Goal: Check status: Check status

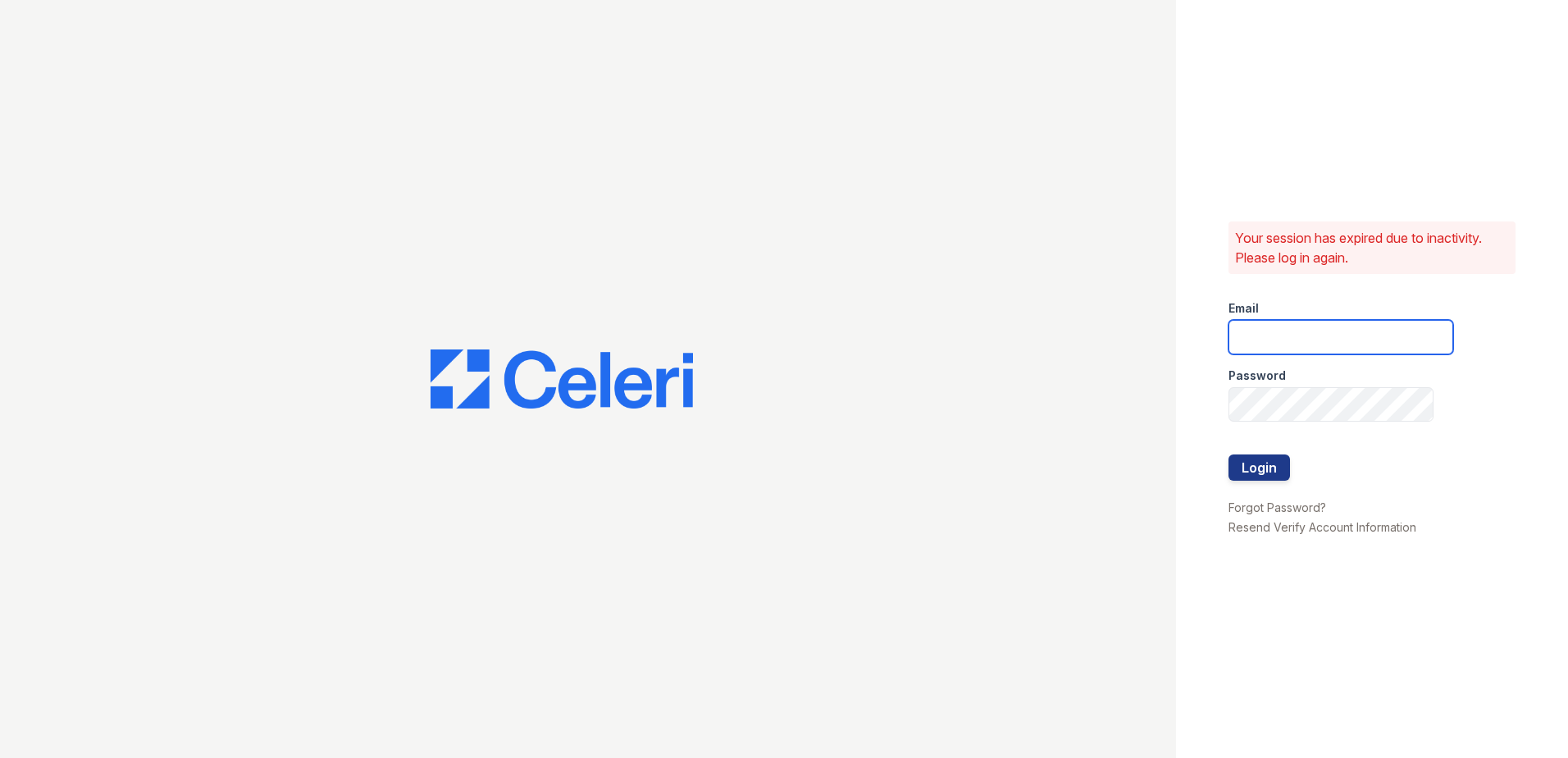
click at [1325, 338] on input "email" at bounding box center [1340, 337] width 225 height 35
type input "[EMAIL_ADDRESS][DOMAIN_NAME]"
click at [1265, 470] on button "Login" at bounding box center [1259, 467] width 62 height 26
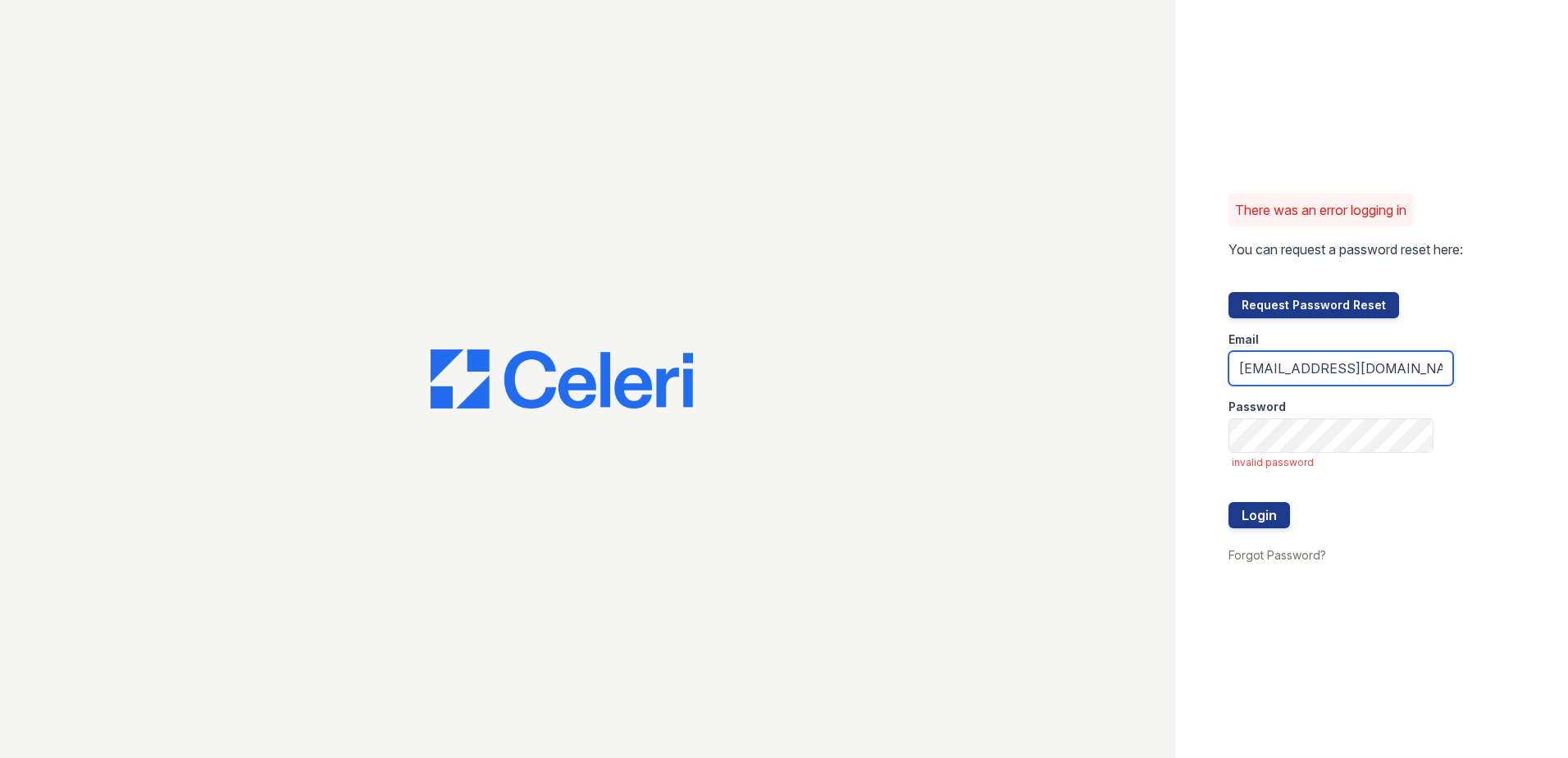
click at [1407, 370] on input "[EMAIL_ADDRESS][DOMAIN_NAME]" at bounding box center [1340, 368] width 225 height 35
click at [1228, 502] on button "Login" at bounding box center [1259, 515] width 62 height 26
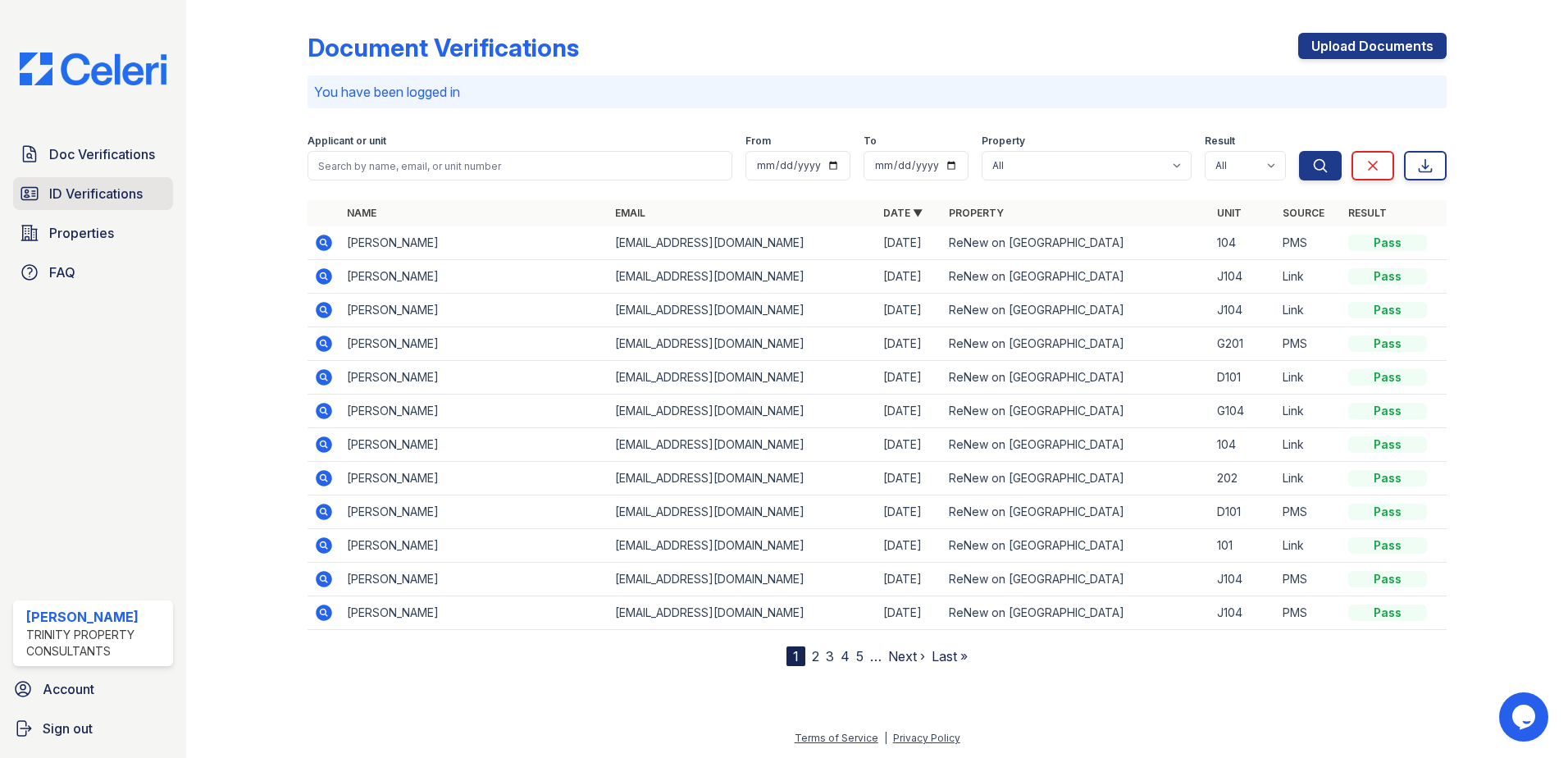
click at [127, 186] on span "ID Verifications" at bounding box center [96, 193] width 94 height 20
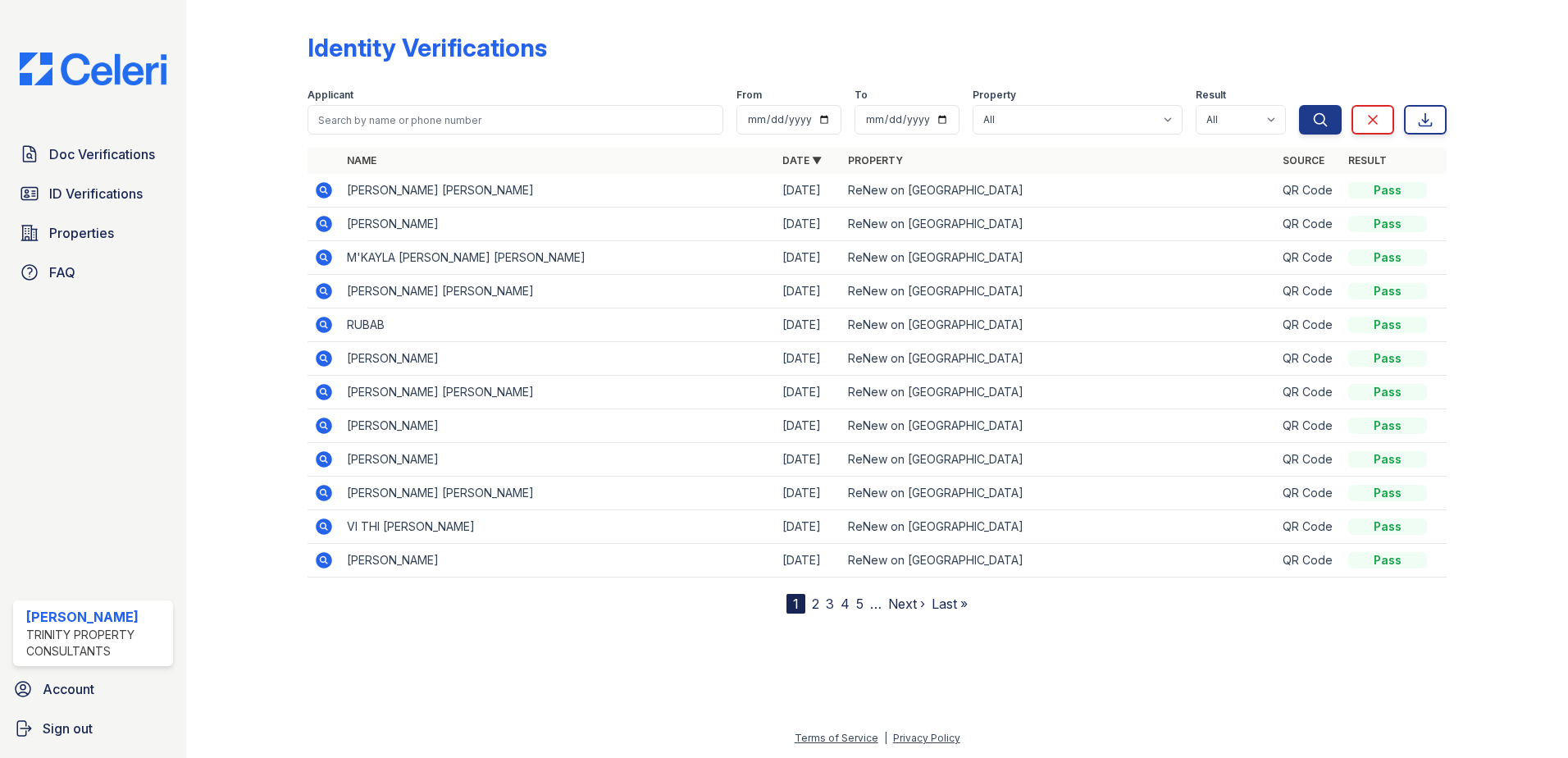
click at [233, 217] on div at bounding box center [259, 310] width 95 height 607
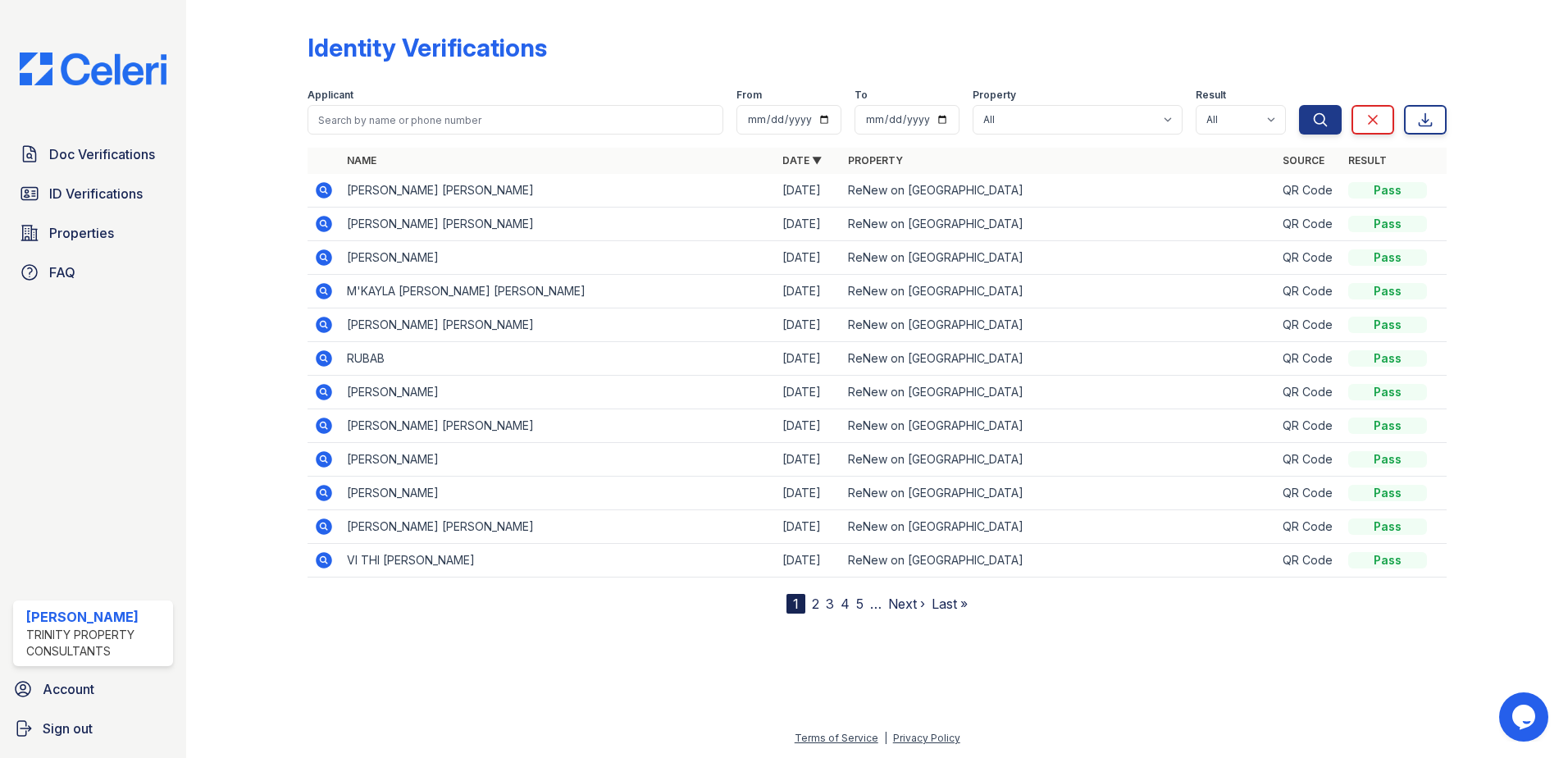
click at [326, 189] on icon at bounding box center [324, 191] width 20 height 20
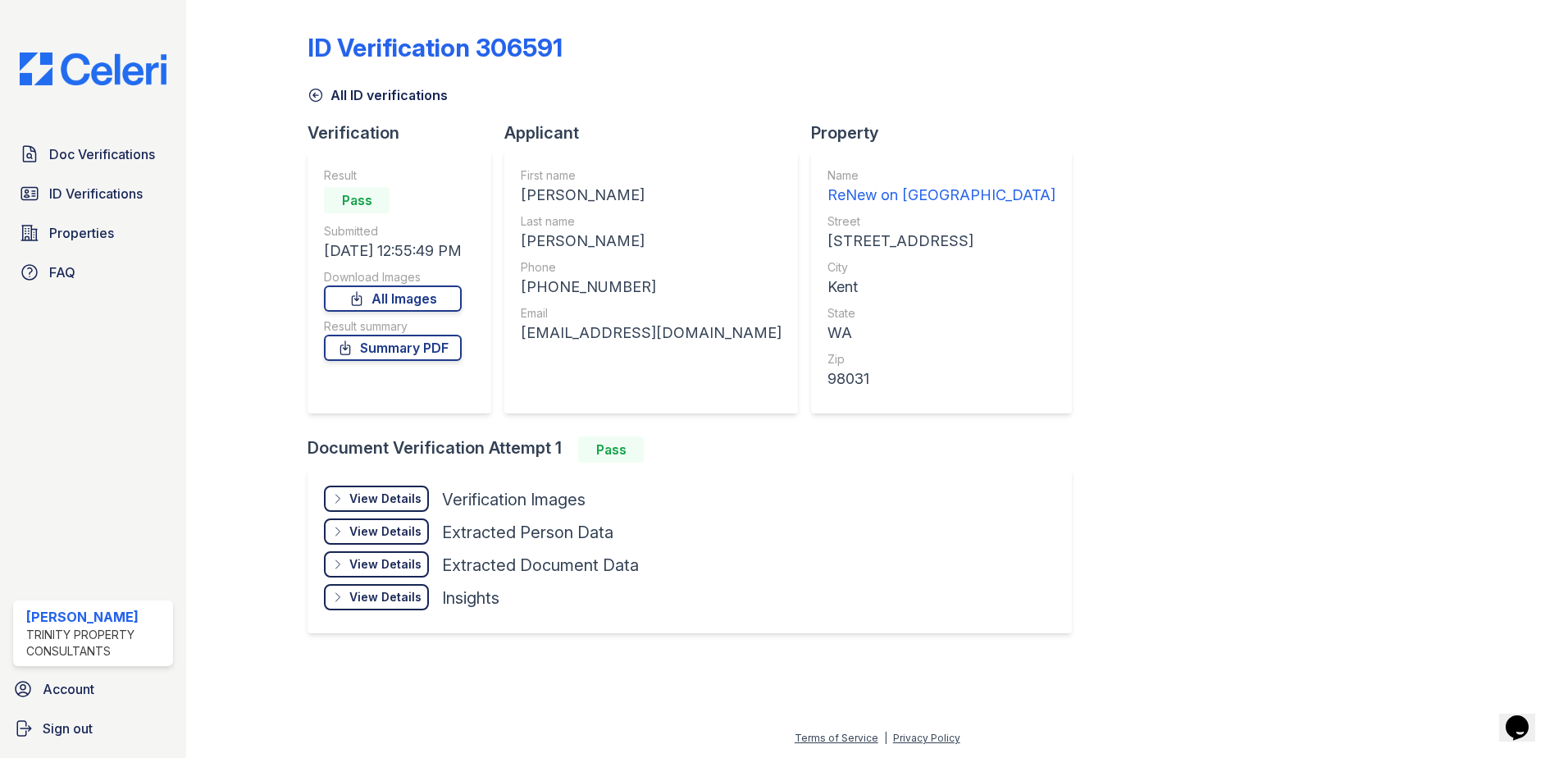
click at [385, 498] on div "View Details" at bounding box center [386, 498] width 72 height 16
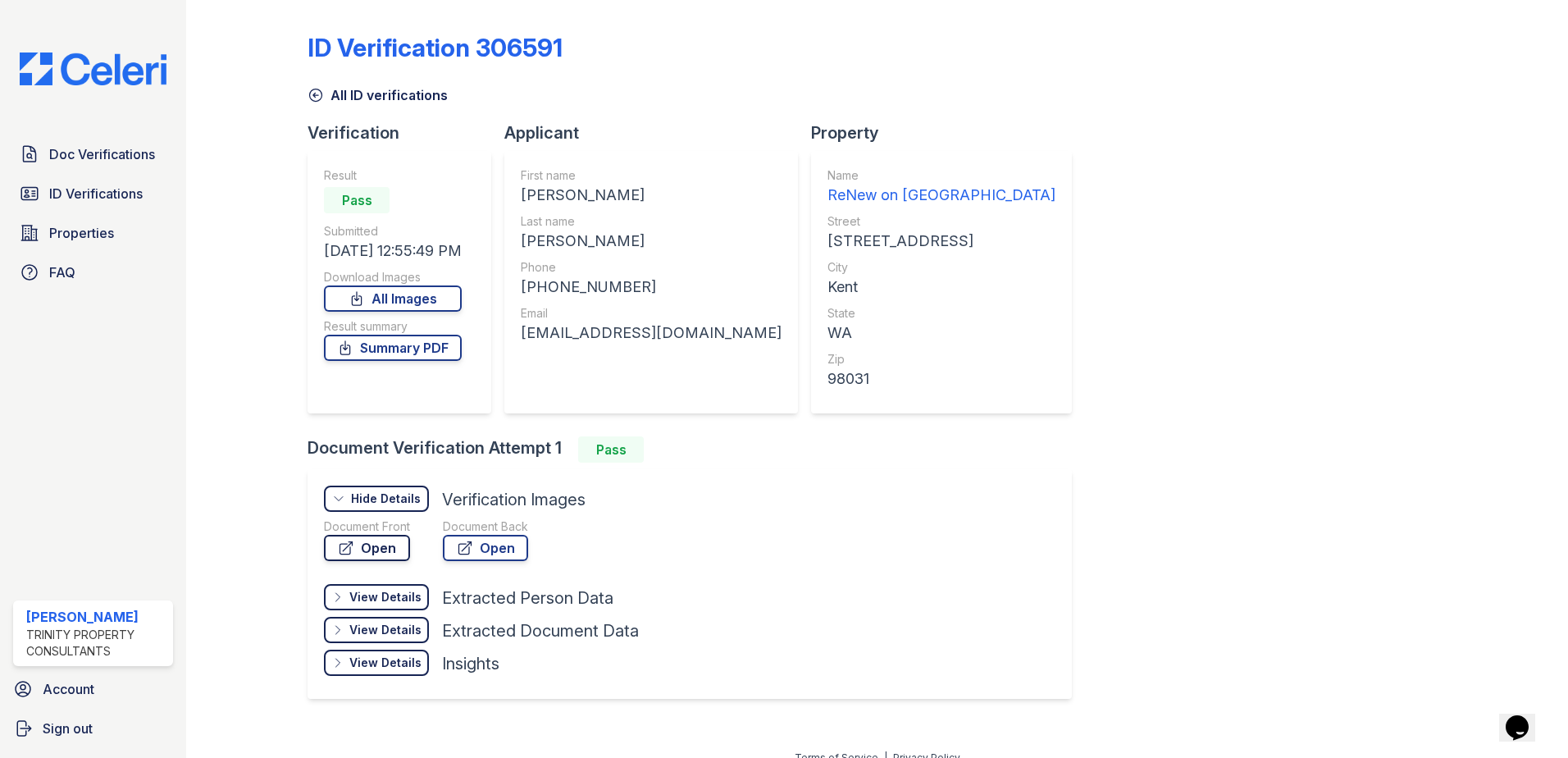
click at [375, 549] on link "Open" at bounding box center [367, 548] width 86 height 26
